Goal: Use online tool/utility: Utilize a website feature to perform a specific function

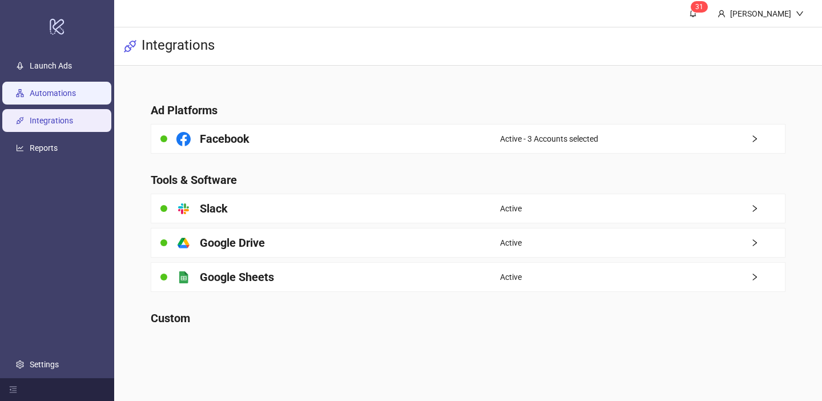
click at [66, 94] on link "Automations" at bounding box center [53, 92] width 46 height 9
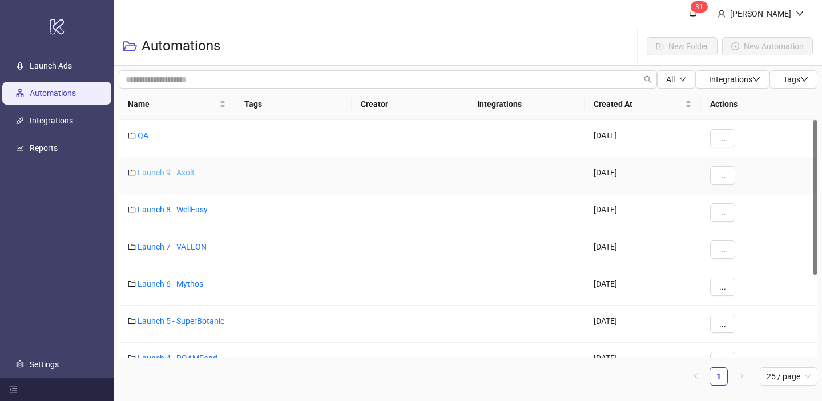
click at [190, 172] on link "Launch 9 - Axolt" at bounding box center [166, 172] width 57 height 9
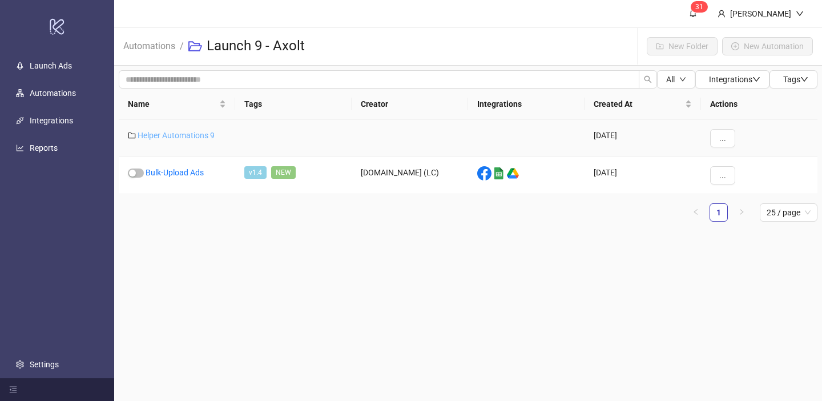
click at [188, 136] on link "Helper Automations 9" at bounding box center [176, 135] width 77 height 9
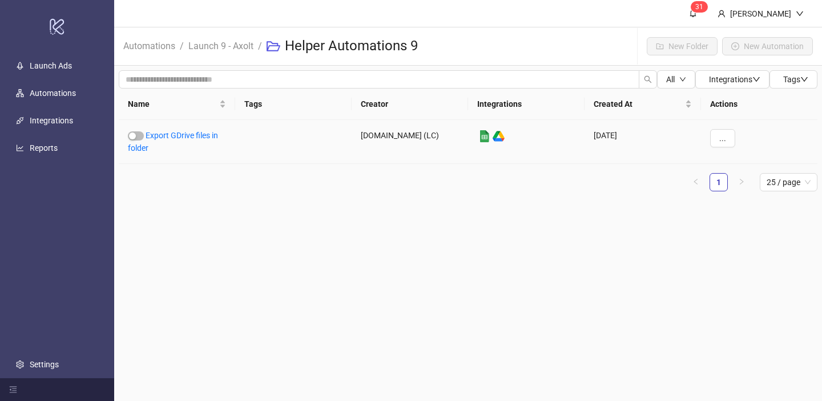
click at [188, 136] on link "Export GDrive files in folder" at bounding box center [173, 142] width 90 height 22
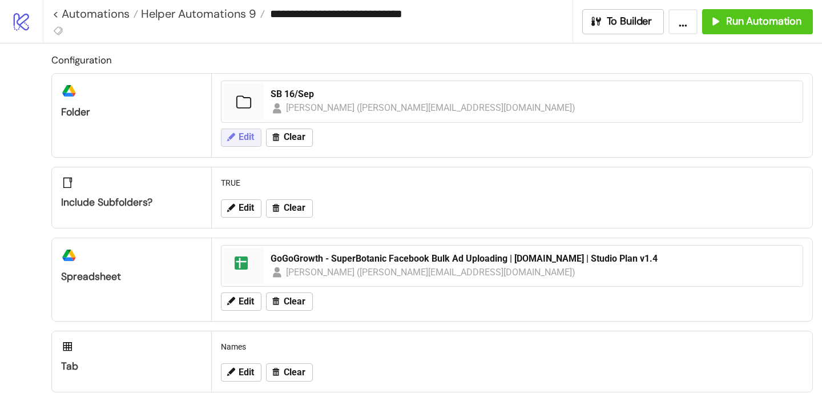
click at [228, 138] on icon at bounding box center [231, 137] width 10 height 10
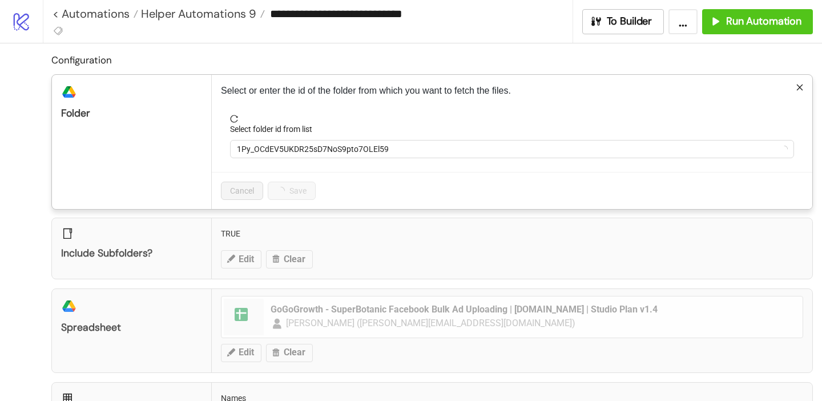
click at [265, 159] on form "Select folder id from list 1Py_OCdEV5UKDR25sD7NoS9pto7OLEl59" at bounding box center [512, 143] width 582 height 57
click at [265, 152] on span "1Py_OCdEV5UKDR25sD7NoS9pto7OLEl59" at bounding box center [512, 148] width 550 height 17
click at [265, 152] on span "SB 16/Sep" at bounding box center [512, 148] width 550 height 17
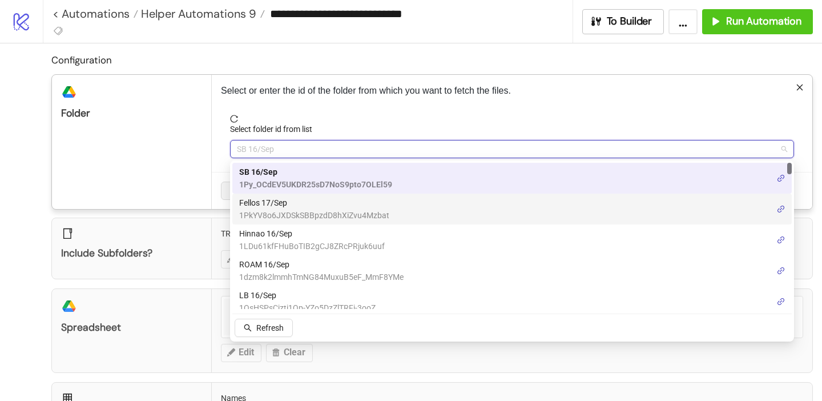
click at [291, 199] on span "Fellos 17/Sep" at bounding box center [314, 202] width 150 height 13
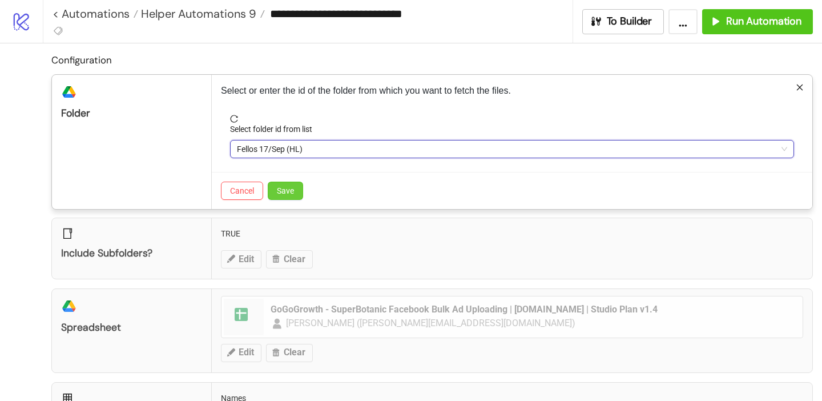
click at [293, 182] on button "Save" at bounding box center [285, 191] width 35 height 18
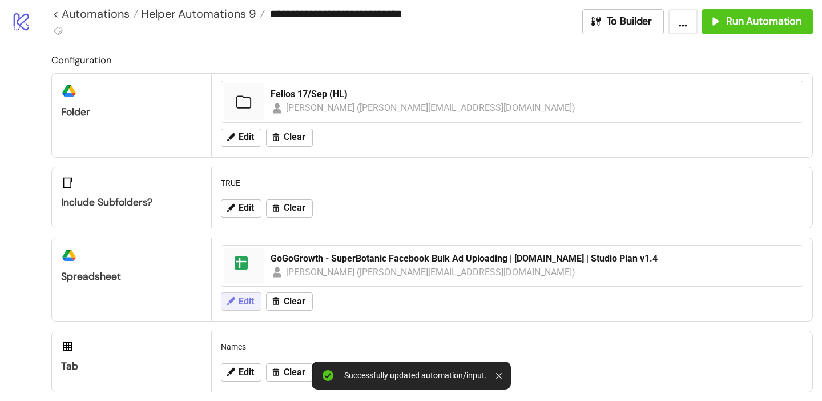
click at [240, 293] on button "Edit" at bounding box center [241, 301] width 41 height 18
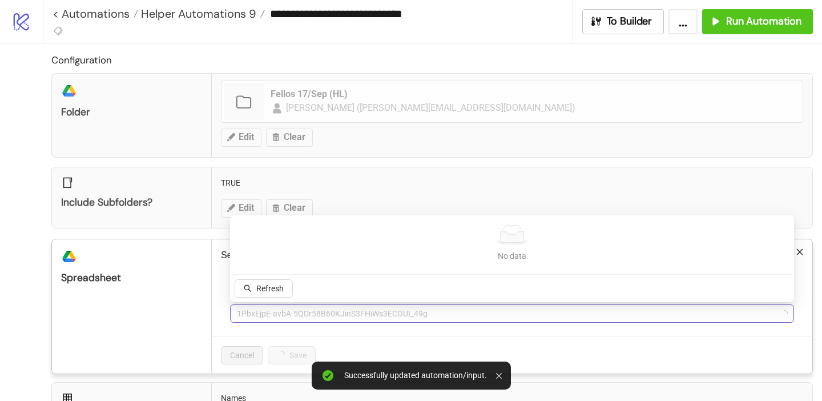
click at [264, 308] on span "1PbxEjpE-avbA-5QDr58B60KJinS3FHiWs3ECOUI_49g" at bounding box center [512, 313] width 550 height 17
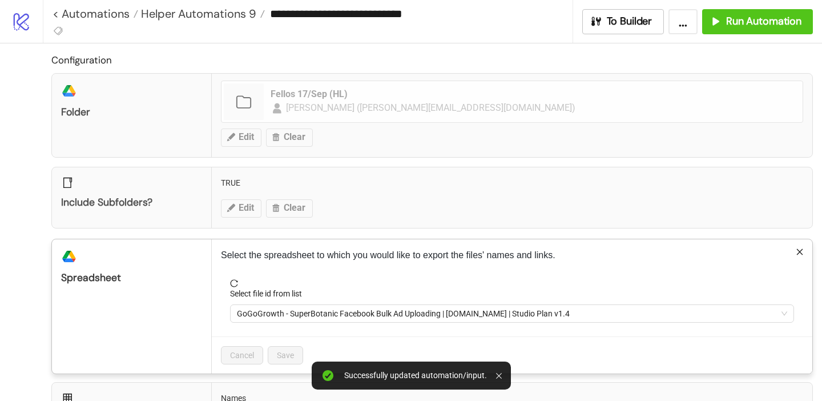
click at [264, 308] on span "GoGoGrowth - SuperBotanic Facebook Bulk Ad Uploading | [DOMAIN_NAME] | Studio P…" at bounding box center [512, 313] width 550 height 17
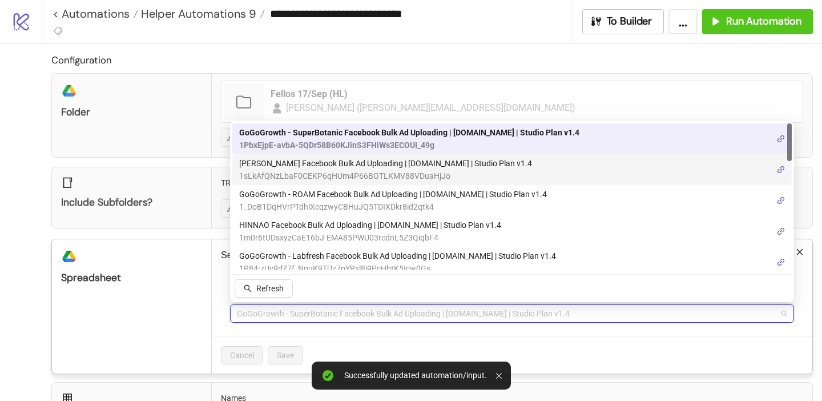
click at [304, 172] on body "**********" at bounding box center [411, 200] width 822 height 401
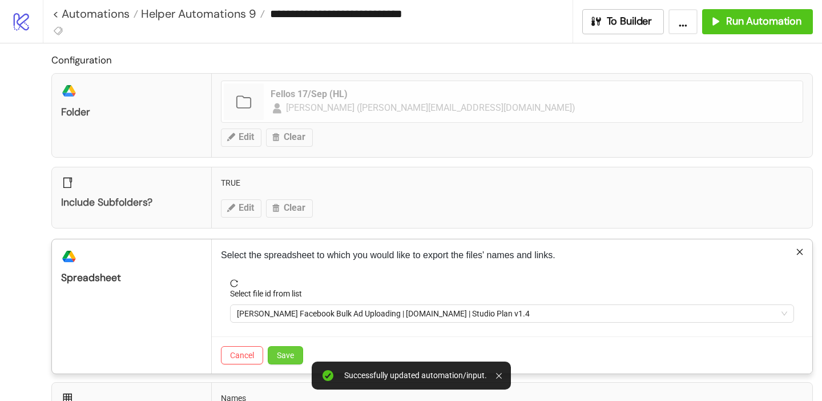
click at [289, 359] on button "Save" at bounding box center [285, 355] width 35 height 18
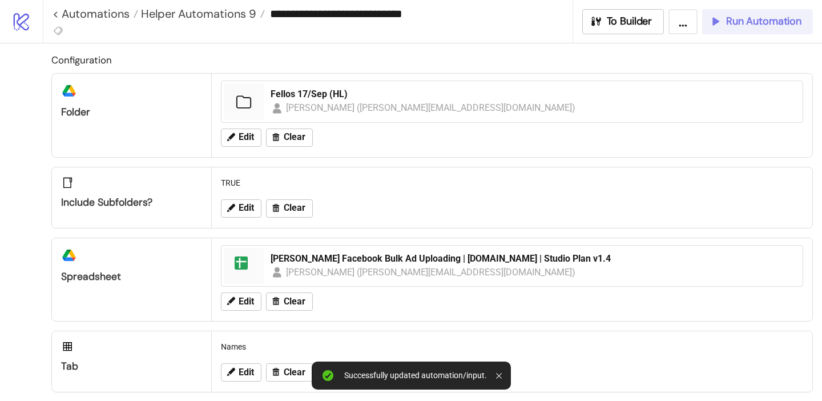
click at [730, 18] on span "Run Automation" at bounding box center [763, 21] width 75 height 13
